Goal: Go to known website: Access a specific website the user already knows

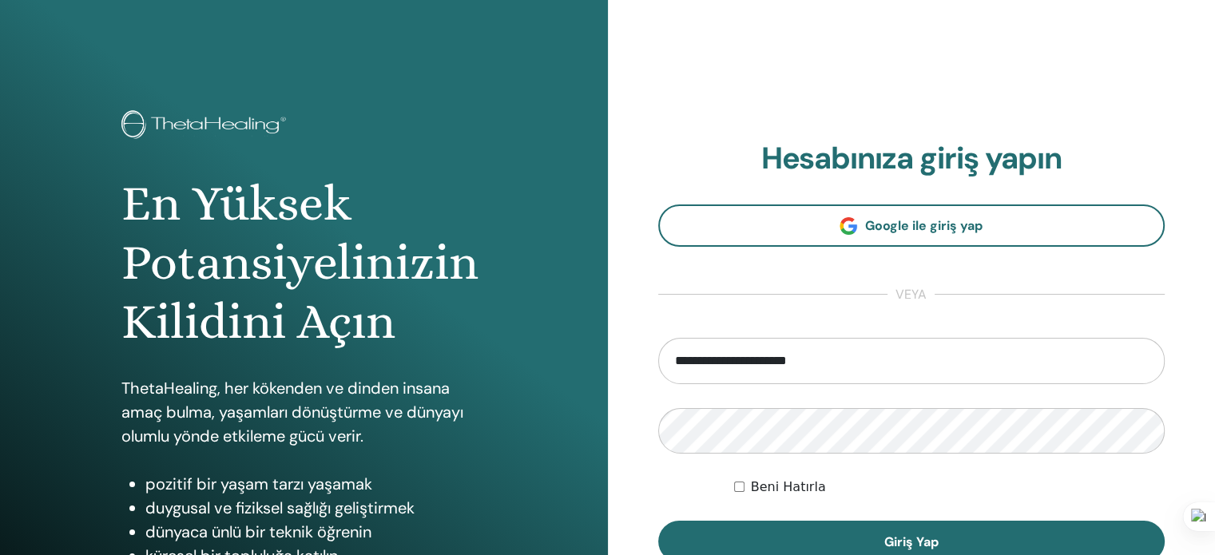
click at [750, 360] on input "**********" at bounding box center [911, 361] width 507 height 46
type input "**********"
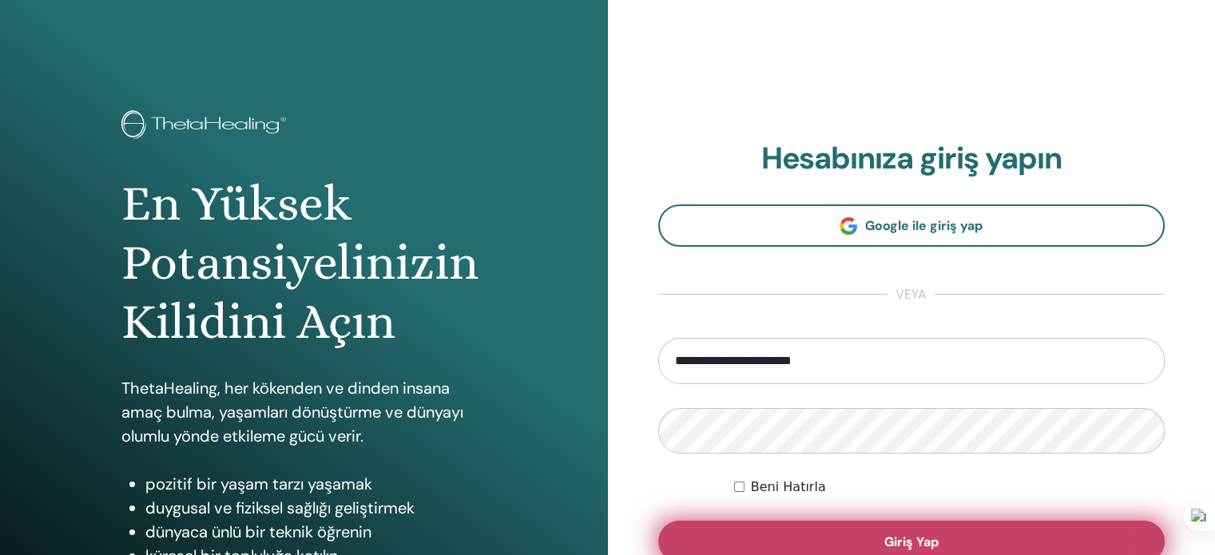
click at [894, 537] on span "Giriş Yap" at bounding box center [912, 542] width 54 height 17
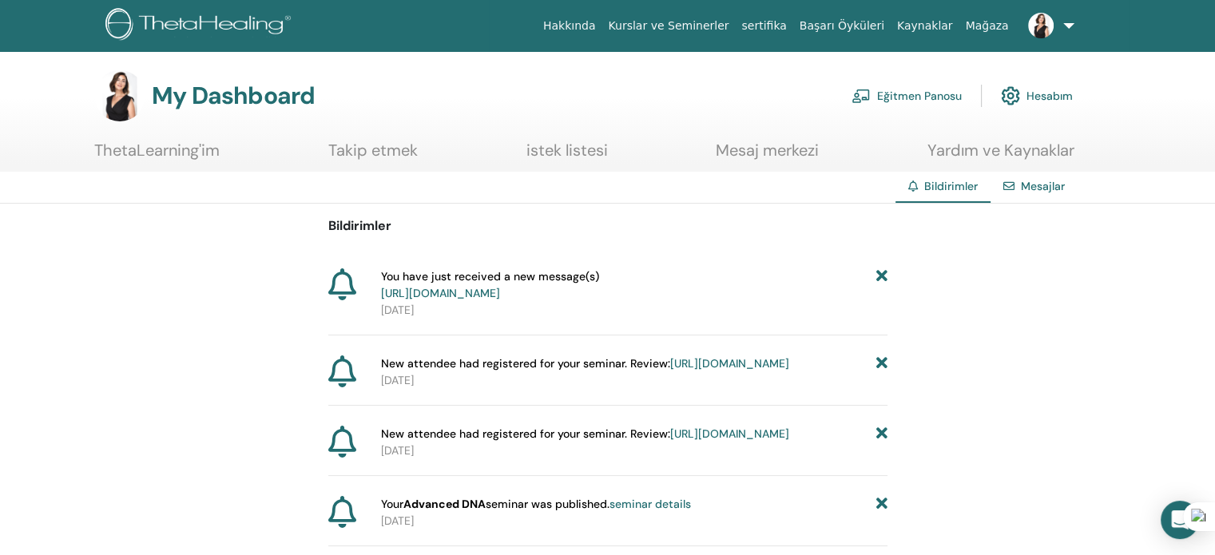
click at [670, 371] on link "https://member.thetahealing.com/instructor/seminar/374529/attendees" at bounding box center [729, 363] width 119 height 14
